Goal: Find specific page/section: Find specific page/section

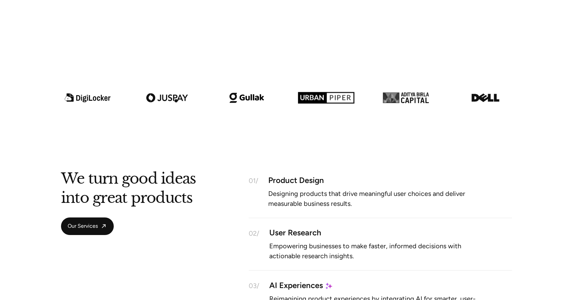
scroll to position [455, 0]
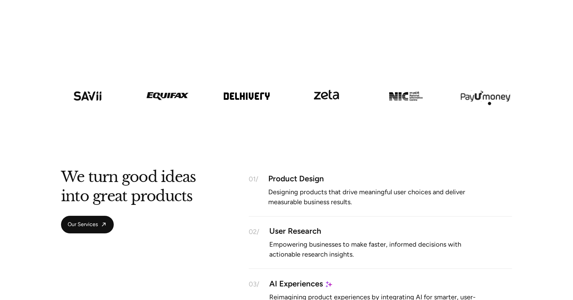
click at [489, 103] on img at bounding box center [486, 85] width 80 height 45
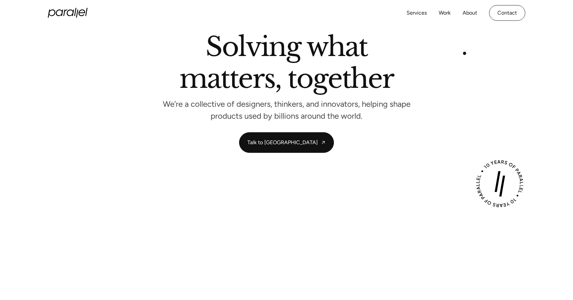
scroll to position [0, 0]
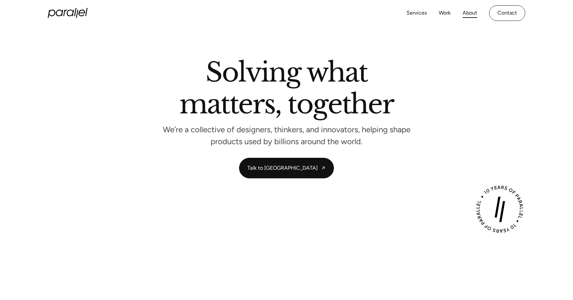
click at [466, 14] on link "About" at bounding box center [470, 13] width 15 height 10
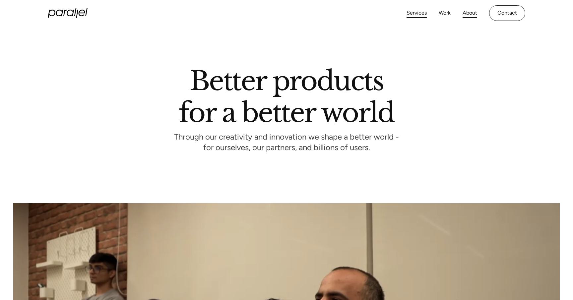
click at [417, 10] on link "Services" at bounding box center [417, 13] width 20 height 10
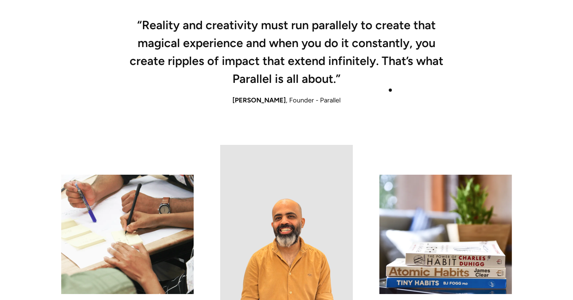
scroll to position [510, 0]
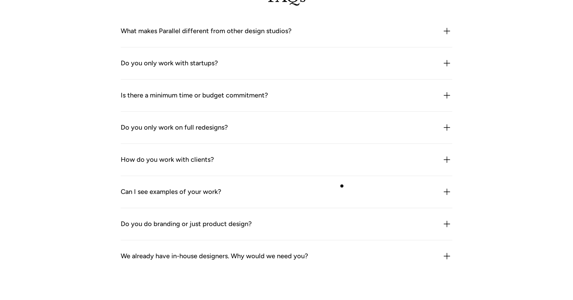
scroll to position [2095, 0]
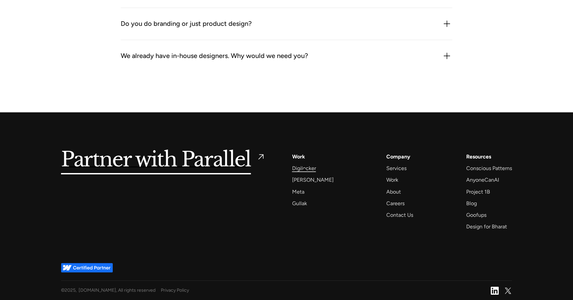
click at [304, 169] on div "Digilocker" at bounding box center [304, 168] width 24 height 9
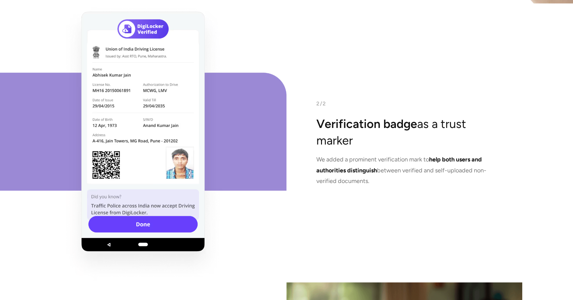
scroll to position [1690, 0]
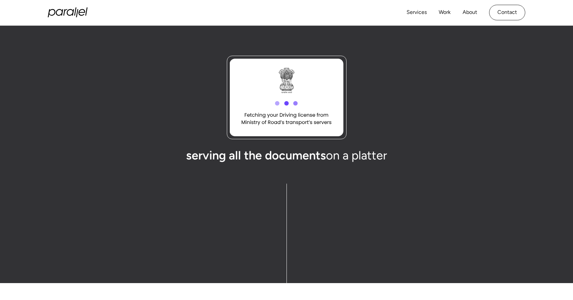
click at [286, 104] on icon at bounding box center [286, 103] width 4 height 4
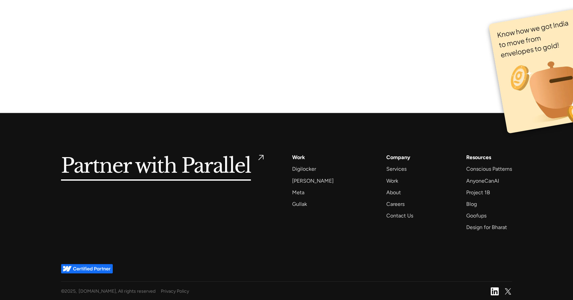
scroll to position [4309, 0]
